Goal: Transaction & Acquisition: Book appointment/travel/reservation

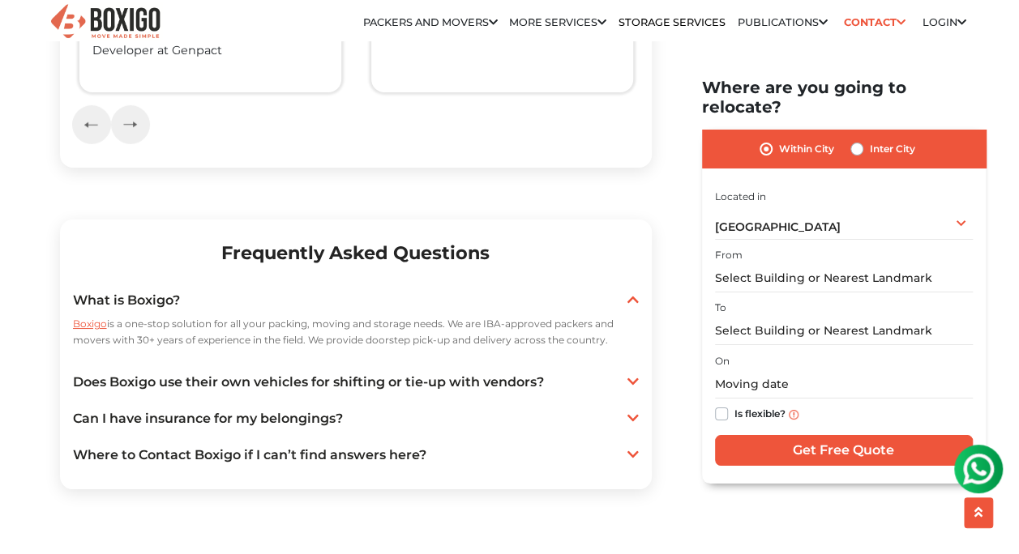
scroll to position [2895, 0]
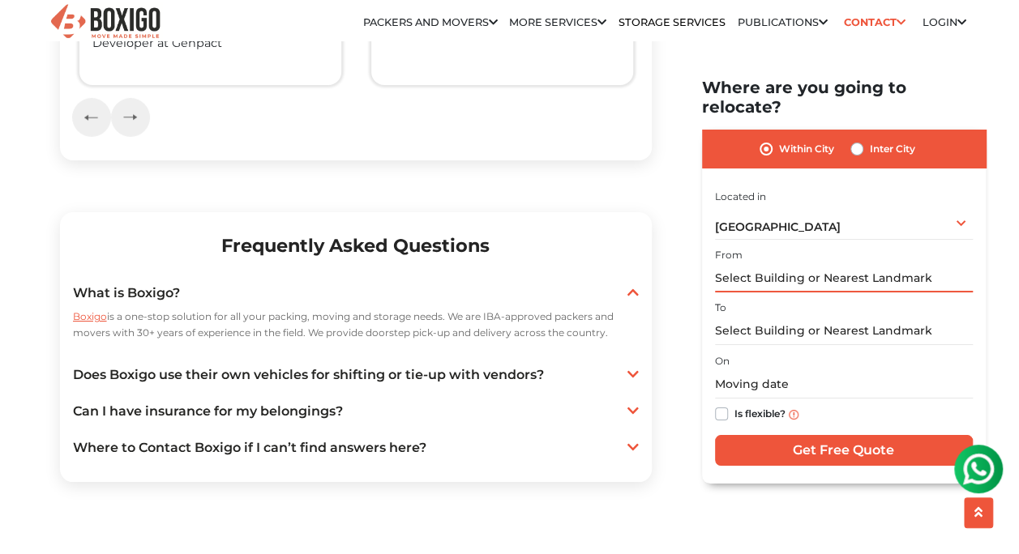
click at [791, 264] on input "text" at bounding box center [844, 278] width 258 height 28
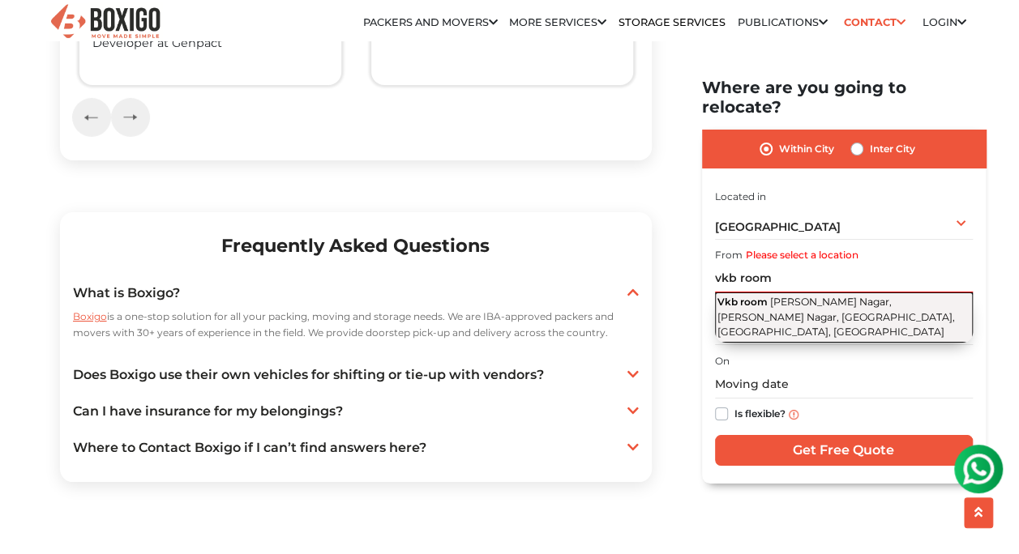
click at [799, 296] on span "[PERSON_NAME] Nagar, [PERSON_NAME] Nagar, [GEOGRAPHIC_DATA], [GEOGRAPHIC_DATA],…" at bounding box center [835, 317] width 237 height 42
type input "Vkb room, [PERSON_NAME][GEOGRAPHIC_DATA], [PERSON_NAME][GEOGRAPHIC_DATA], [GEOG…"
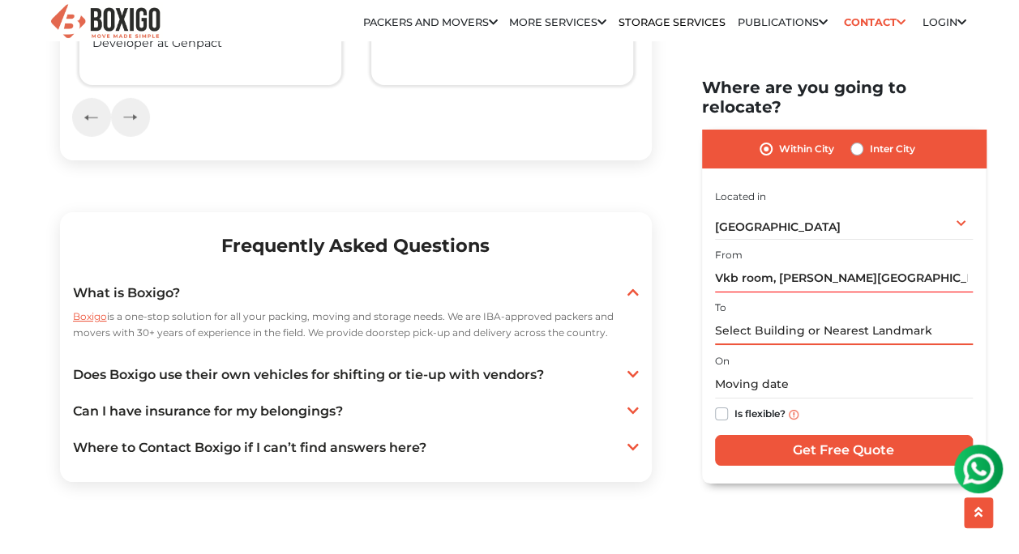
click at [809, 317] on input "text" at bounding box center [844, 331] width 258 height 28
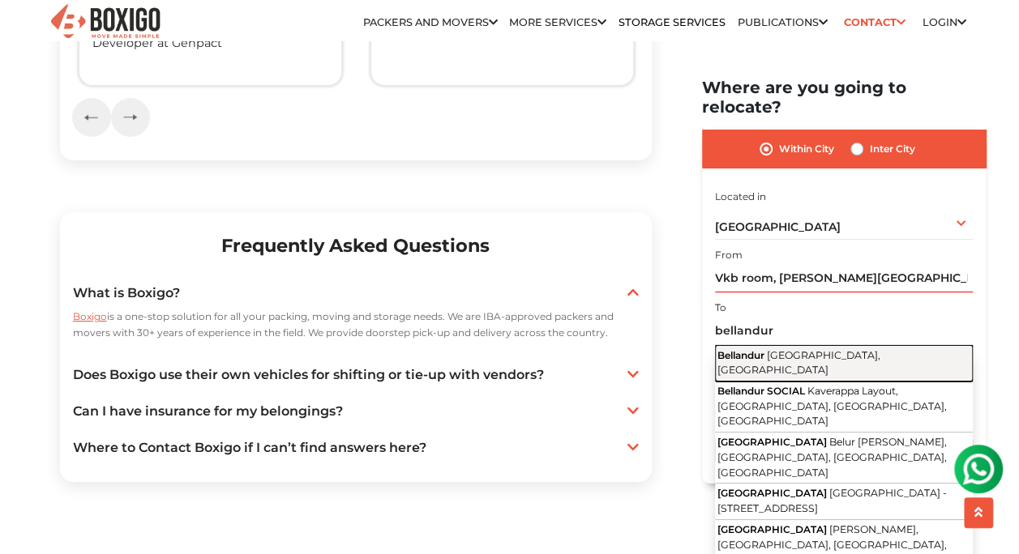
click at [819, 349] on span "[GEOGRAPHIC_DATA], [GEOGRAPHIC_DATA]" at bounding box center [798, 363] width 163 height 28
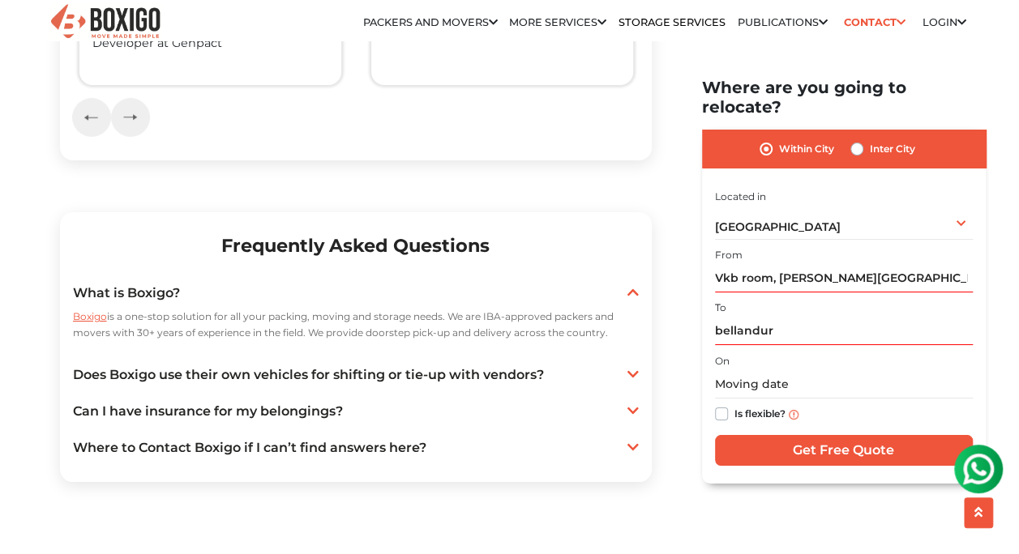
type input "[GEOGRAPHIC_DATA], [GEOGRAPHIC_DATA], [GEOGRAPHIC_DATA]"
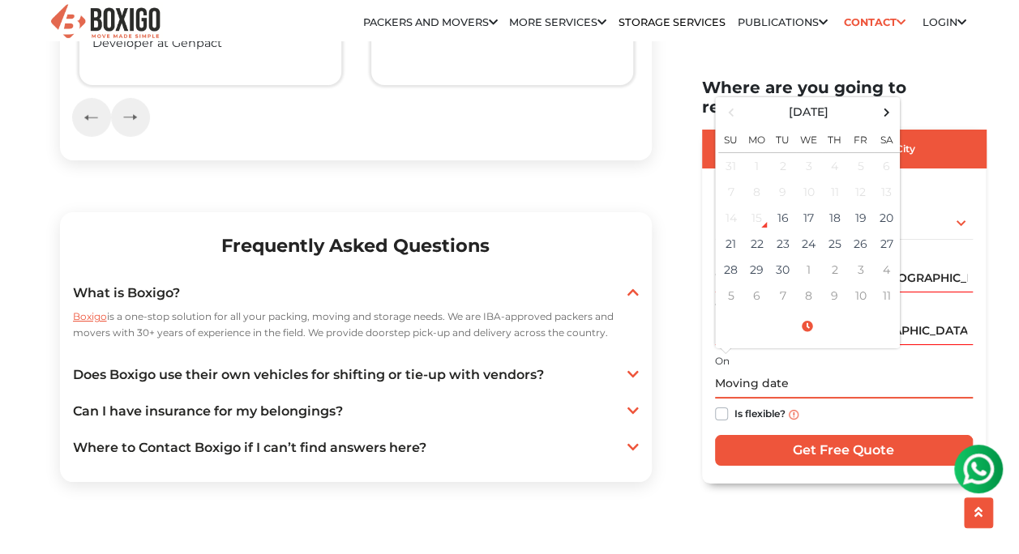
click at [807, 370] on input "text" at bounding box center [844, 384] width 258 height 28
click at [883, 205] on td "20" at bounding box center [887, 218] width 26 height 26
type input "[DATE] 12:00 AM"
click at [734, 404] on label "Is flexible?" at bounding box center [759, 412] width 51 height 17
click at [721, 404] on input "Is flexible?" at bounding box center [721, 412] width 13 height 16
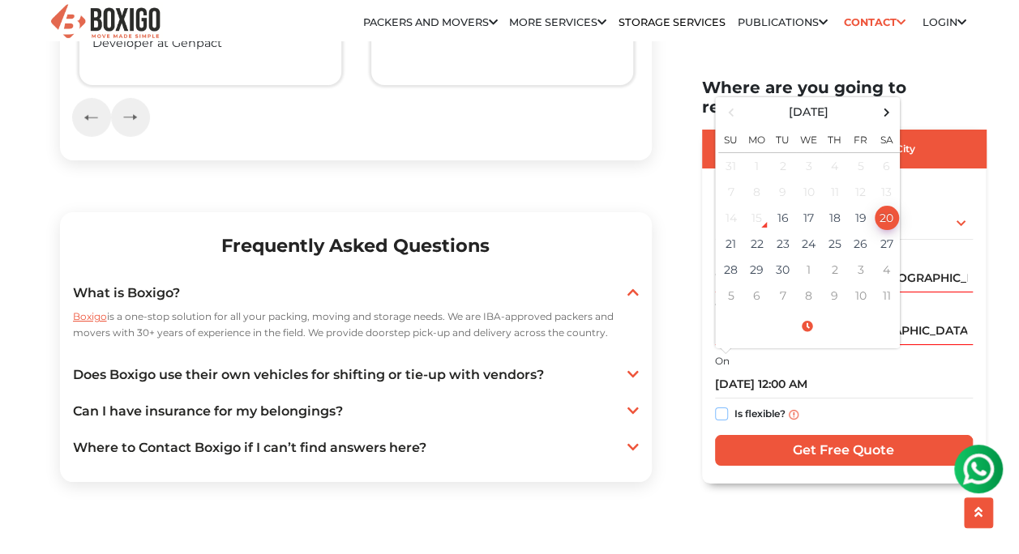
checkbox input "true"
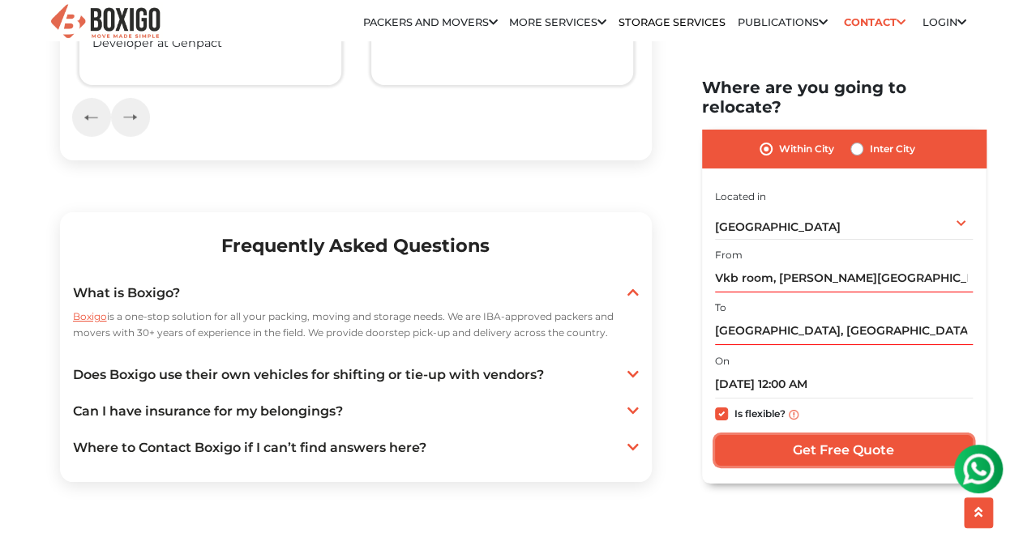
click at [760, 435] on input "Get Free Quote" at bounding box center [844, 450] width 258 height 31
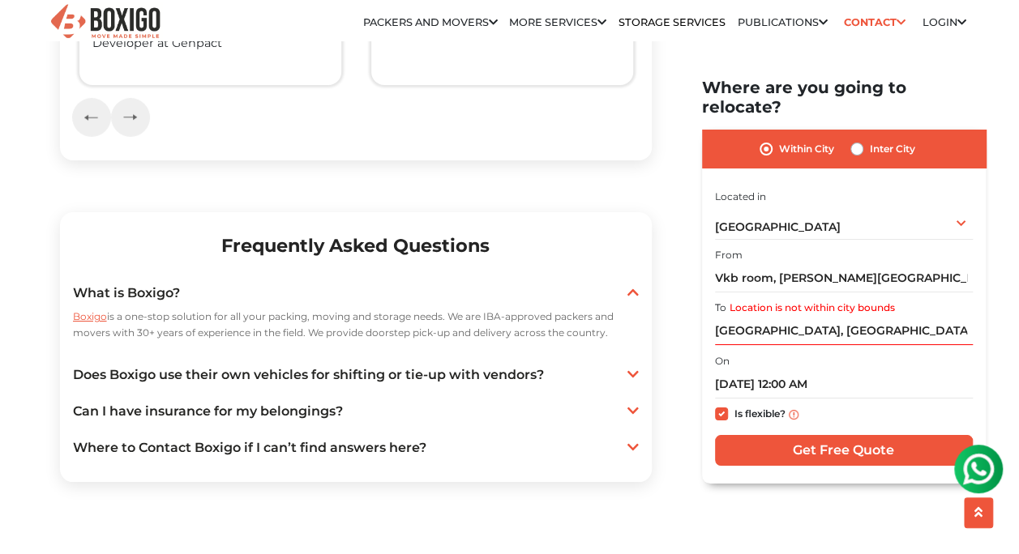
click at [870, 139] on label "Inter City" at bounding box center [892, 148] width 45 height 19
click at [857, 139] on input "Inter City" at bounding box center [856, 147] width 13 height 16
radio input "true"
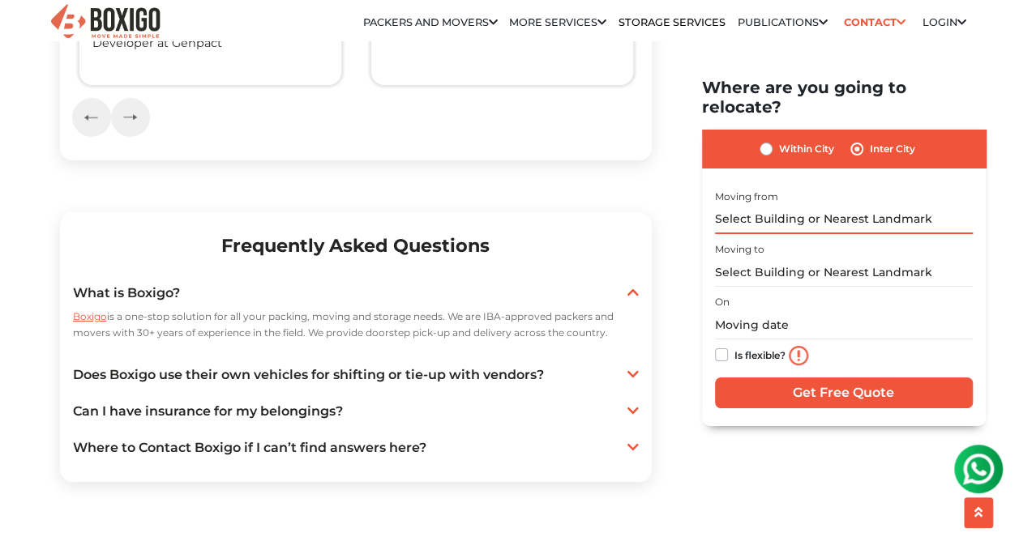
click at [815, 205] on input "text" at bounding box center [844, 219] width 258 height 28
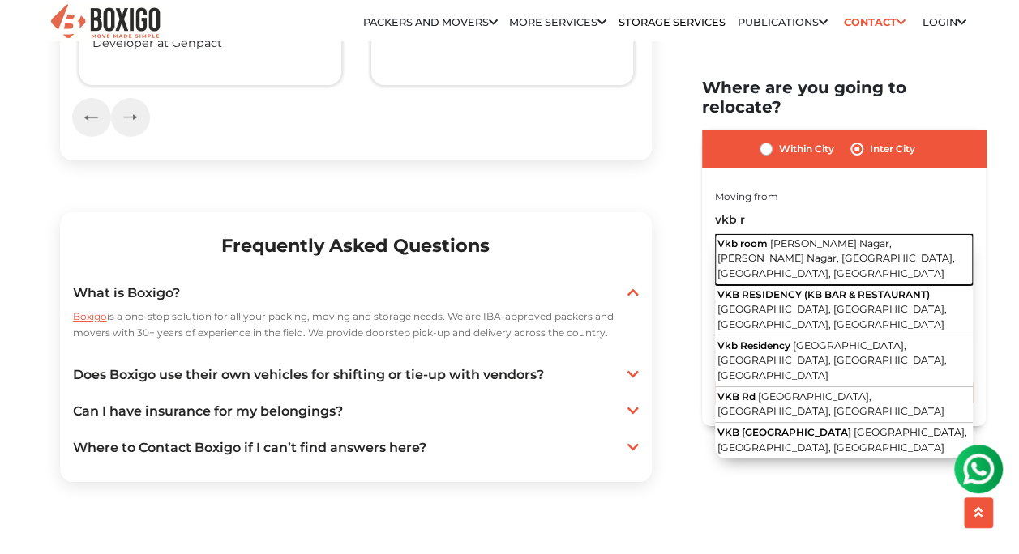
click at [807, 237] on span "[PERSON_NAME] Nagar, [PERSON_NAME] Nagar, [GEOGRAPHIC_DATA], [GEOGRAPHIC_DATA],…" at bounding box center [835, 258] width 237 height 42
type input "Vkb room, [PERSON_NAME][GEOGRAPHIC_DATA], [PERSON_NAME][GEOGRAPHIC_DATA], [GEOG…"
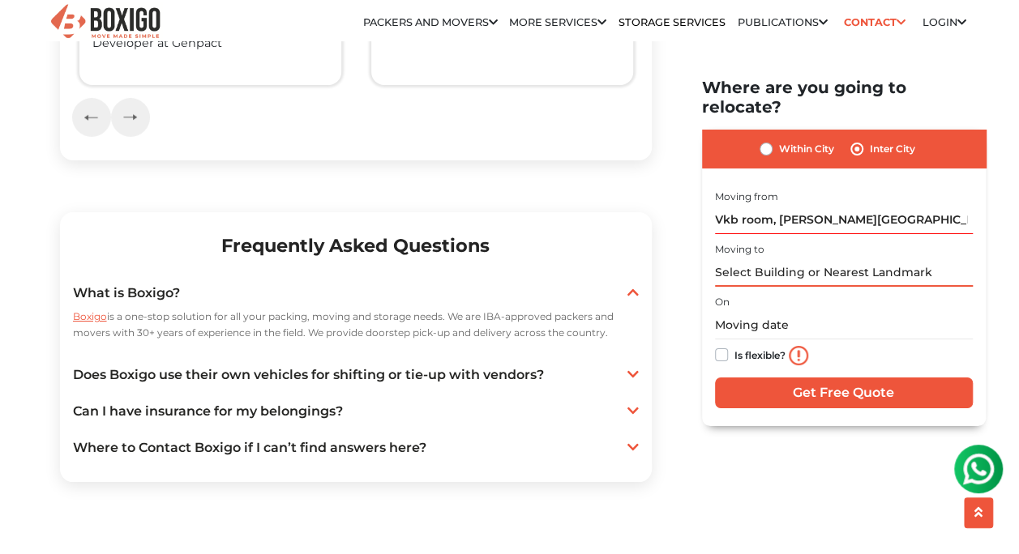
click at [780, 261] on input "text" at bounding box center [844, 273] width 258 height 28
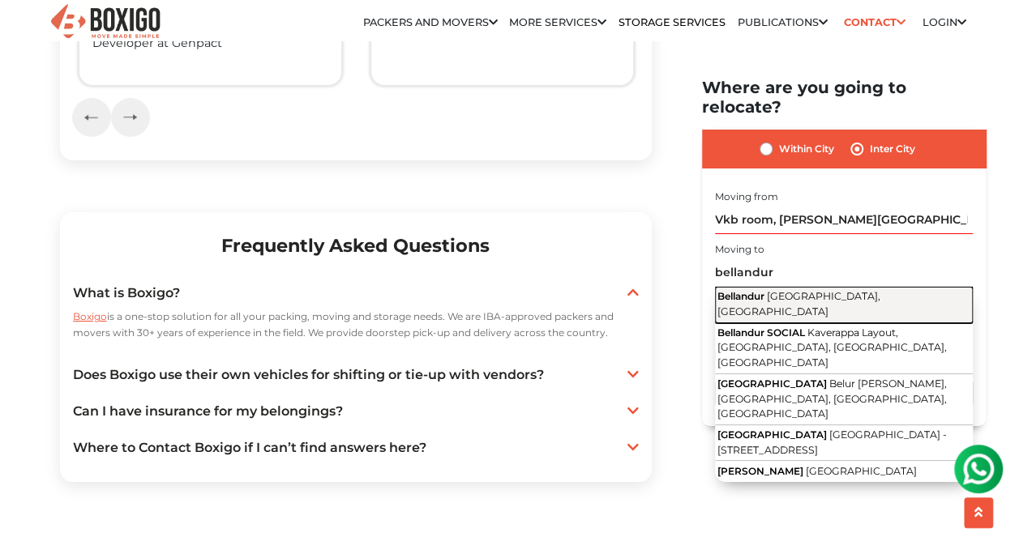
click at [807, 290] on span "[GEOGRAPHIC_DATA], [GEOGRAPHIC_DATA]" at bounding box center [798, 304] width 163 height 28
type input "[GEOGRAPHIC_DATA], [GEOGRAPHIC_DATA], [GEOGRAPHIC_DATA]"
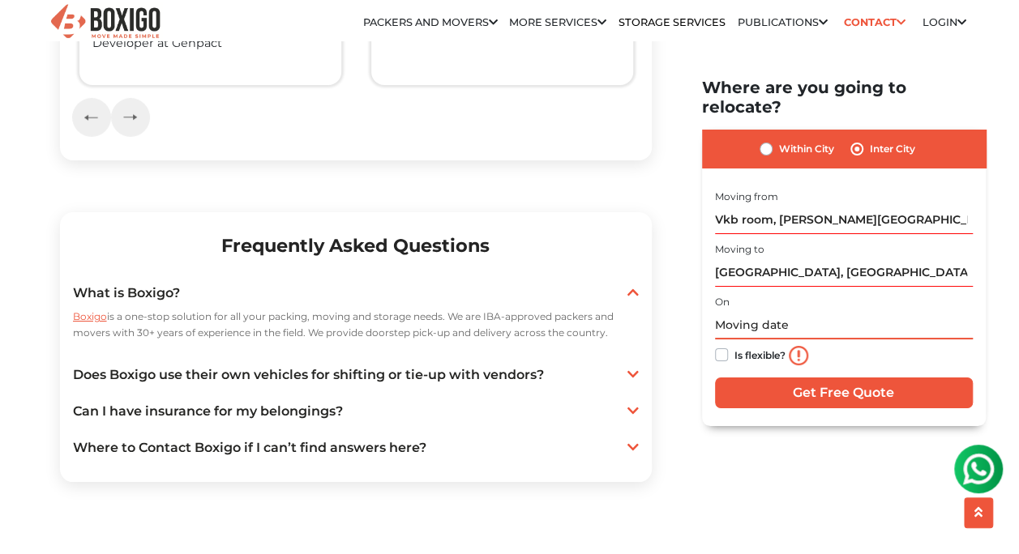
click at [761, 313] on input "text" at bounding box center [844, 325] width 258 height 28
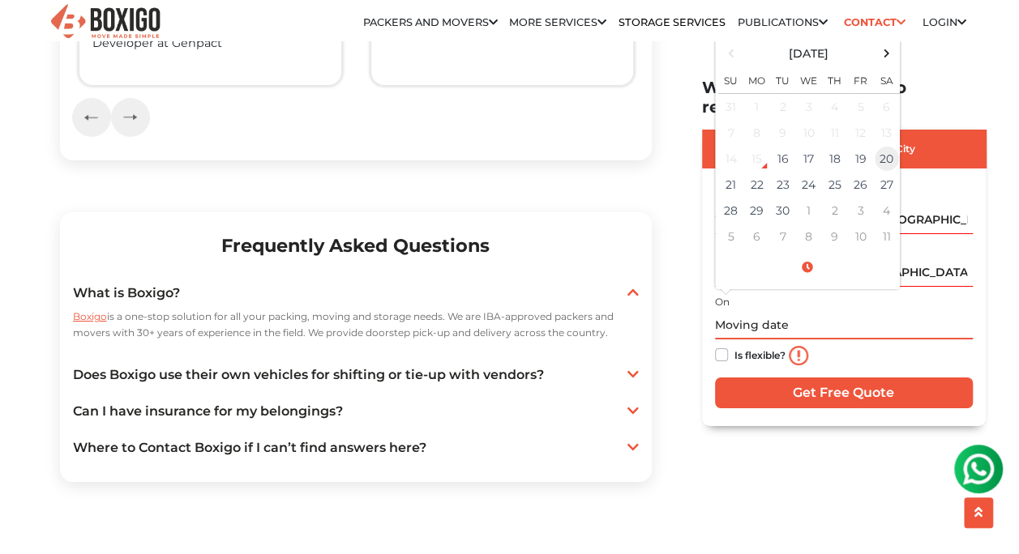
click at [879, 146] on td "20" at bounding box center [887, 159] width 26 height 26
type input "[DATE] 12:00 AM"
click at [734, 345] on label "Is flexible?" at bounding box center [759, 353] width 51 height 17
click at [721, 345] on input "Is flexible?" at bounding box center [721, 353] width 13 height 16
checkbox input "true"
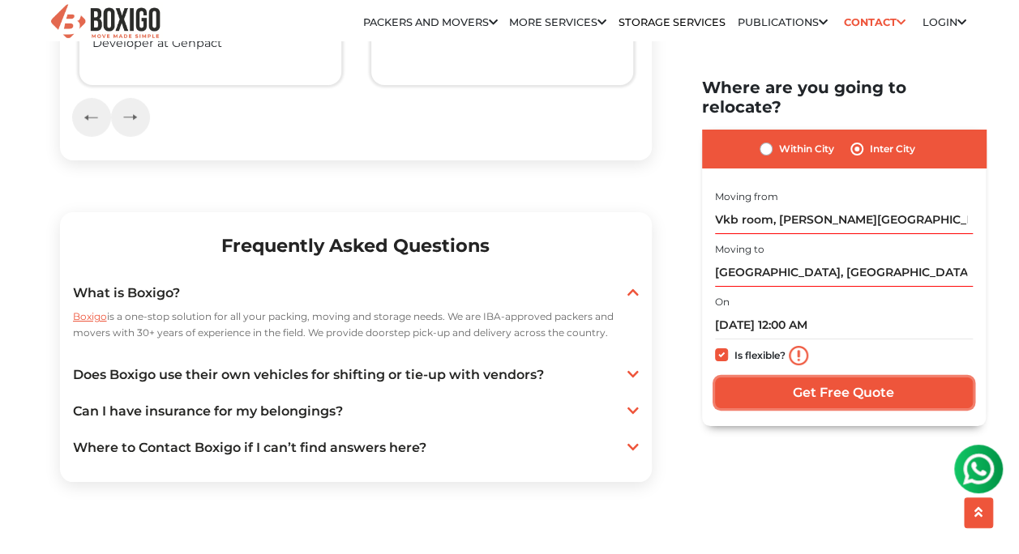
click at [770, 377] on input "Get Free Quote" at bounding box center [844, 392] width 258 height 31
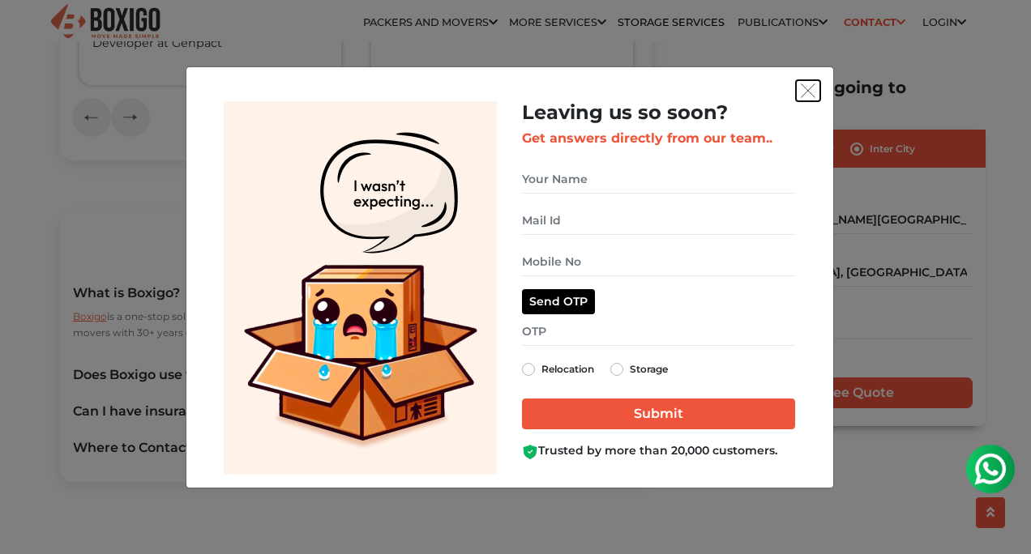
click at [802, 88] on img "get free quote dialog" at bounding box center [808, 90] width 15 height 15
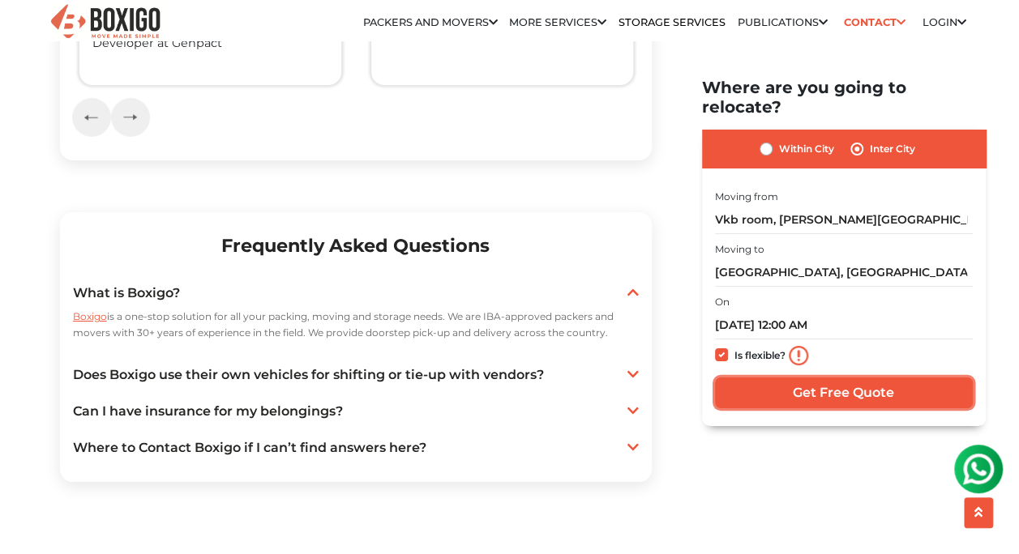
click at [811, 378] on input "Get Free Quote" at bounding box center [844, 392] width 258 height 31
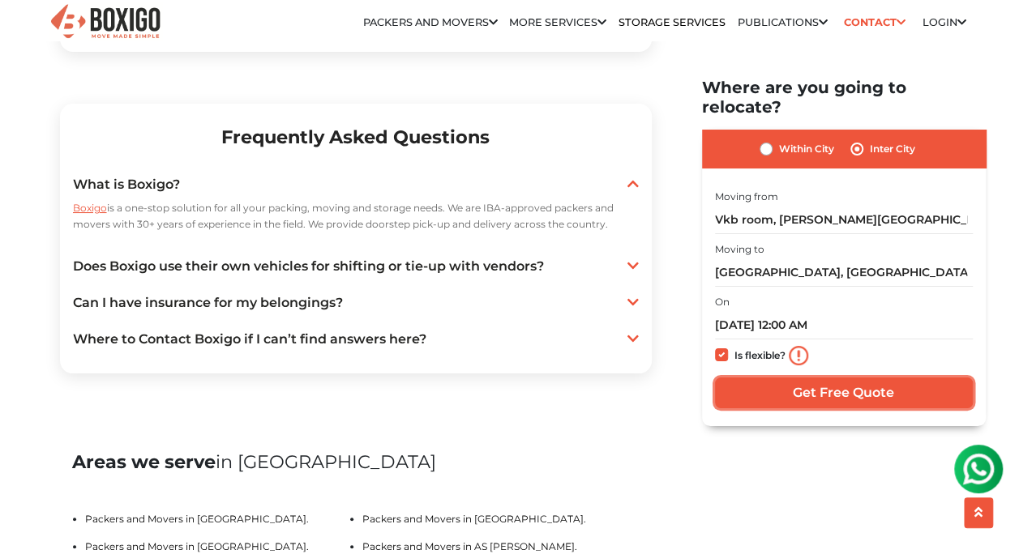
scroll to position [3003, 0]
